Goal: Transaction & Acquisition: Purchase product/service

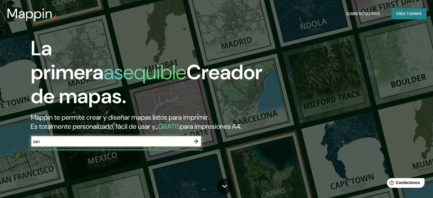
type input "[GEOGRAPHIC_DATA]"
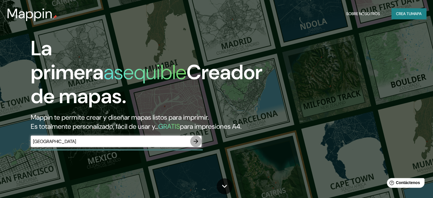
click at [197, 143] on icon "button" at bounding box center [195, 141] width 5 height 5
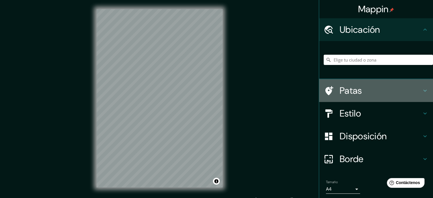
click at [361, 87] on h4 "Patas" at bounding box center [380, 90] width 82 height 11
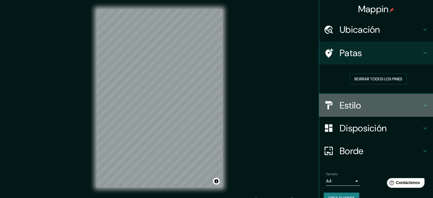
click at [359, 104] on h4 "Estilo" at bounding box center [380, 105] width 82 height 11
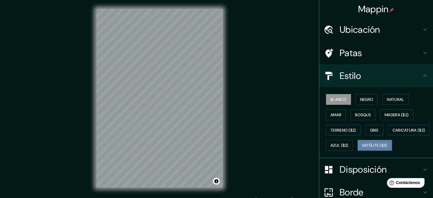
click at [362, 148] on font "Satélite ($3)" at bounding box center [374, 145] width 25 height 5
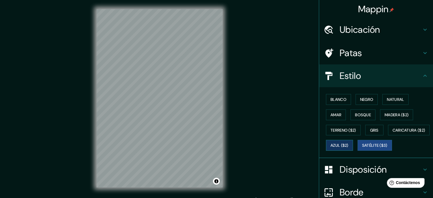
click at [353, 142] on button "Azul ($2)" at bounding box center [339, 145] width 27 height 11
click at [373, 131] on font "Gris" at bounding box center [374, 129] width 9 height 5
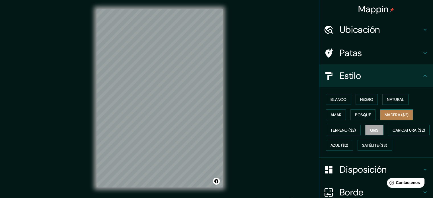
click at [393, 111] on font "Madera ($2)" at bounding box center [396, 114] width 24 height 7
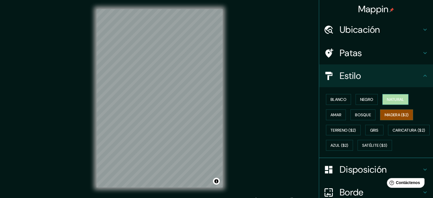
click at [390, 100] on font "Natural" at bounding box center [394, 99] width 17 height 5
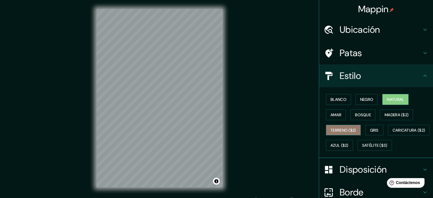
click at [352, 129] on font "Terreno ($2)" at bounding box center [343, 129] width 26 height 5
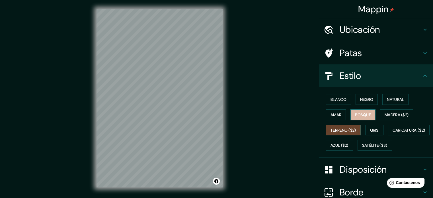
click at [355, 113] on font "Bosque" at bounding box center [363, 114] width 16 height 5
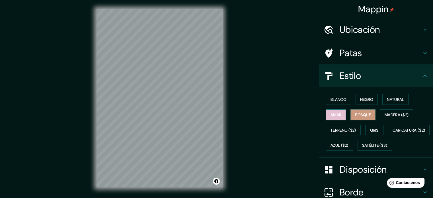
click at [341, 114] on button "Amar" at bounding box center [336, 114] width 20 height 11
click at [355, 102] on button "Negro" at bounding box center [366, 99] width 22 height 11
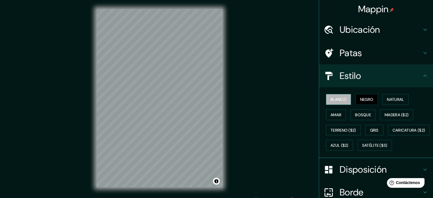
click at [340, 99] on font "Blanco" at bounding box center [338, 99] width 16 height 5
drag, startPoint x: 351, startPoint y: 158, endPoint x: 356, endPoint y: 156, distance: 5.9
click at [362, 148] on font "Satélite ($3)" at bounding box center [374, 145] width 25 height 5
